Goal: Information Seeking & Learning: Learn about a topic

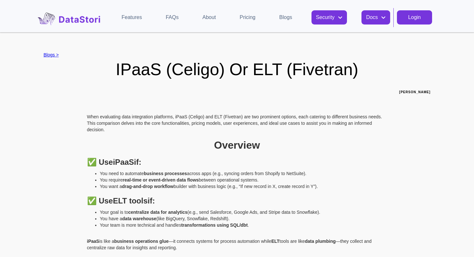
scroll to position [54, 0]
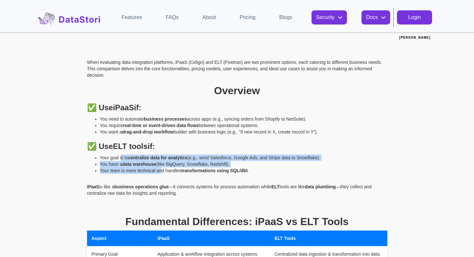
drag, startPoint x: 121, startPoint y: 157, endPoint x: 159, endPoint y: 169, distance: 40.1
click at [160, 169] on ul "Your goal is to centralize data for analytics (e.g., send Salesforce, Google Ad…" at bounding box center [237, 163] width 300 height 19
click at [159, 169] on li "Your team is more technical and handles transformations using SQL/dbt ." at bounding box center [243, 170] width 287 height 6
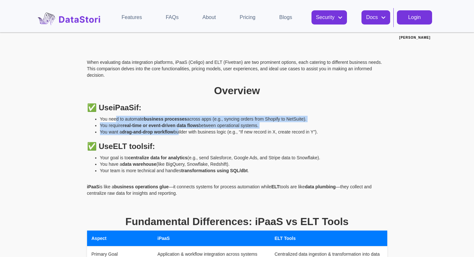
drag, startPoint x: 115, startPoint y: 119, endPoint x: 178, endPoint y: 133, distance: 64.4
click at [178, 133] on ul "You need to automate business processes across apps (e.g., syncing orders from …" at bounding box center [237, 125] width 300 height 19
click at [178, 133] on li "You want a drag-and-drop workflow builder with business logic (e.g., “If new re…" at bounding box center [243, 132] width 287 height 6
drag, startPoint x: 165, startPoint y: 133, endPoint x: 133, endPoint y: 121, distance: 33.9
click at [133, 121] on ul "You need to automate business processes across apps (e.g., syncing orders from …" at bounding box center [237, 125] width 300 height 19
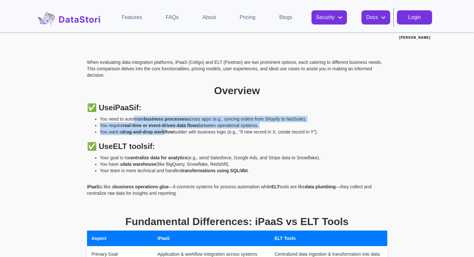
click at [133, 121] on li "You need to automate business processes across apps (e.g., syncing orders from …" at bounding box center [243, 119] width 287 height 6
drag, startPoint x: 128, startPoint y: 121, endPoint x: 160, endPoint y: 132, distance: 33.7
click at [160, 132] on ul "You need to automate business processes across apps (e.g., syncing orders from …" at bounding box center [237, 125] width 300 height 19
click at [160, 132] on strong "drag-and-drop workflow" at bounding box center [148, 131] width 52 height 5
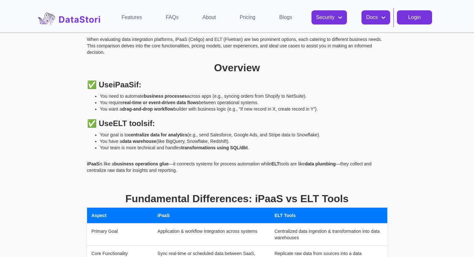
scroll to position [83, 0]
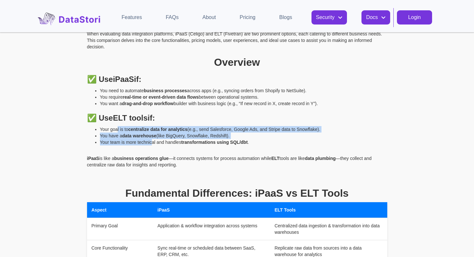
drag, startPoint x: 127, startPoint y: 128, endPoint x: 151, endPoint y: 141, distance: 27.8
click at [151, 141] on ul "Your goal is to centralize data for analytics (e.g., send Salesforce, Google Ad…" at bounding box center [237, 135] width 300 height 19
click at [151, 141] on li "Your team is more technical and handles transformations using SQL/dbt ." at bounding box center [243, 142] width 287 height 6
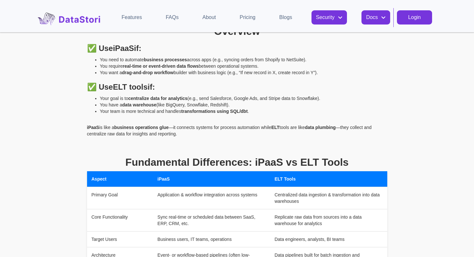
scroll to position [130, 0]
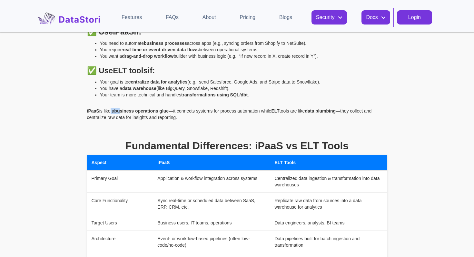
drag, startPoint x: 113, startPoint y: 111, endPoint x: 142, endPoint y: 125, distance: 32.9
click at [142, 125] on div "When evaluating data integration platforms, iPaaS (Celigo) and ELT (Fivetran) a…" at bounding box center [237, 259] width 300 height 552
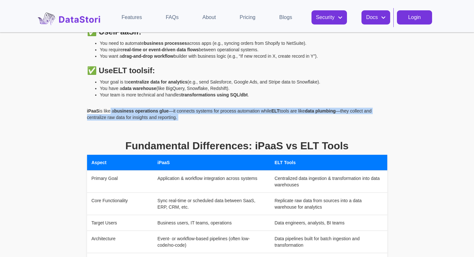
click at [142, 125] on p "‍" at bounding box center [237, 127] width 300 height 6
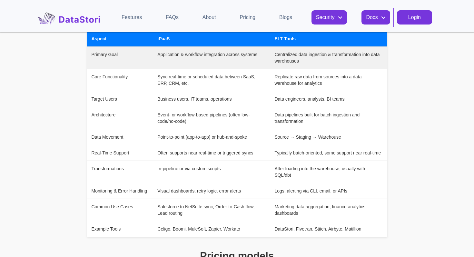
scroll to position [254, 0]
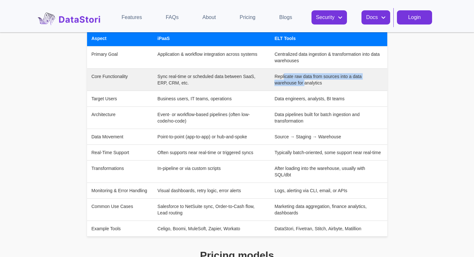
drag, startPoint x: 284, startPoint y: 74, endPoint x: 304, endPoint y: 83, distance: 22.1
click at [304, 83] on td "Replicate raw data from sources into a data warehouse for analytics" at bounding box center [328, 80] width 117 height 22
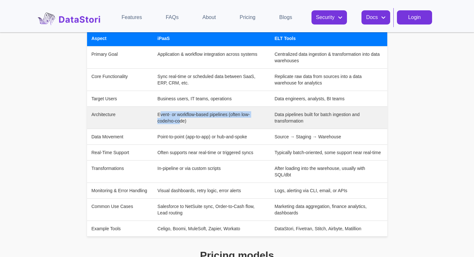
drag, startPoint x: 161, startPoint y: 112, endPoint x: 180, endPoint y: 121, distance: 20.9
click at [180, 121] on td "Event- or workflow-based pipelines (often low-code/no-code)" at bounding box center [211, 118] width 117 height 22
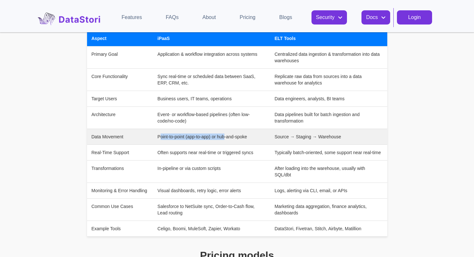
drag, startPoint x: 161, startPoint y: 137, endPoint x: 224, endPoint y: 137, distance: 63.5
click at [224, 137] on td "Point-to-point (app-to-app) or hub-and-spoke" at bounding box center [211, 137] width 117 height 16
drag, startPoint x: 275, startPoint y: 136, endPoint x: 353, endPoint y: 137, distance: 78.6
click at [354, 137] on td "Source → Staging → Warehouse" at bounding box center [328, 137] width 117 height 16
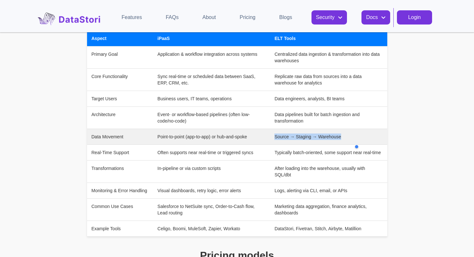
click at [353, 137] on td "Source → Staging → Warehouse" at bounding box center [328, 137] width 117 height 16
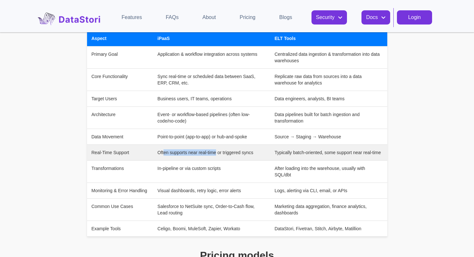
drag, startPoint x: 163, startPoint y: 152, endPoint x: 216, endPoint y: 152, distance: 52.5
click at [216, 152] on td "Often supports near real-time or triggered syncs" at bounding box center [211, 153] width 117 height 16
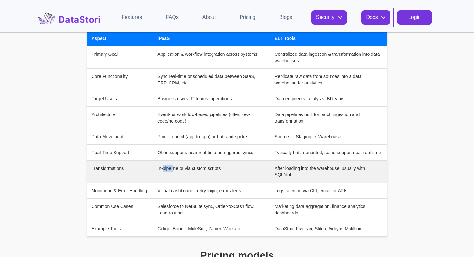
drag, startPoint x: 162, startPoint y: 168, endPoint x: 203, endPoint y: 171, distance: 41.0
click at [203, 170] on td "In-pipeline or via custom scripts" at bounding box center [211, 171] width 117 height 22
click at [203, 171] on td "In-pipeline or via custom scripts" at bounding box center [211, 171] width 117 height 22
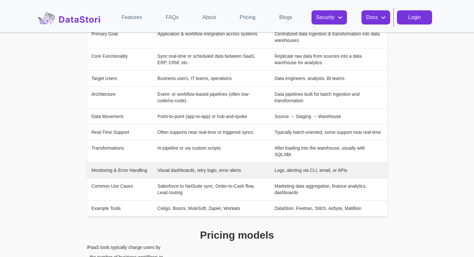
scroll to position [279, 0]
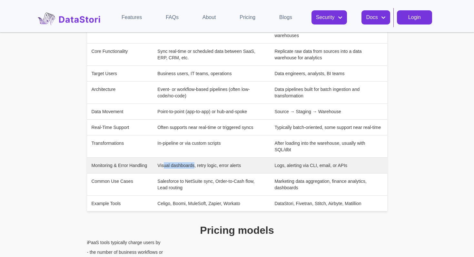
drag, startPoint x: 177, startPoint y: 164, endPoint x: 206, endPoint y: 164, distance: 29.0
click at [206, 164] on td "Visual dashboards, retry logic, error alerts" at bounding box center [211, 166] width 117 height 16
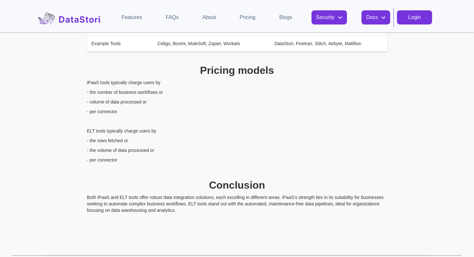
scroll to position [440, 0]
